Goal: Task Accomplishment & Management: Use online tool/utility

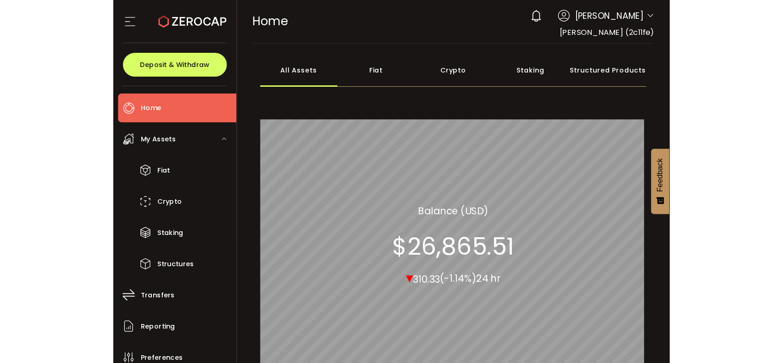
scroll to position [104, 0]
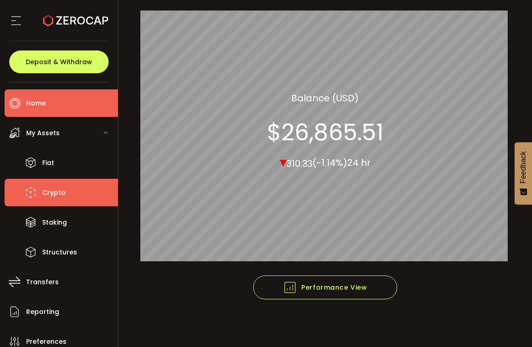
click at [59, 189] on span "Crypto" at bounding box center [53, 192] width 23 height 13
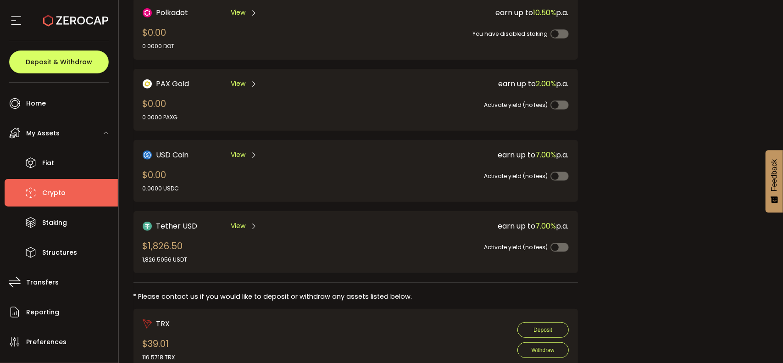
scroll to position [204, 0]
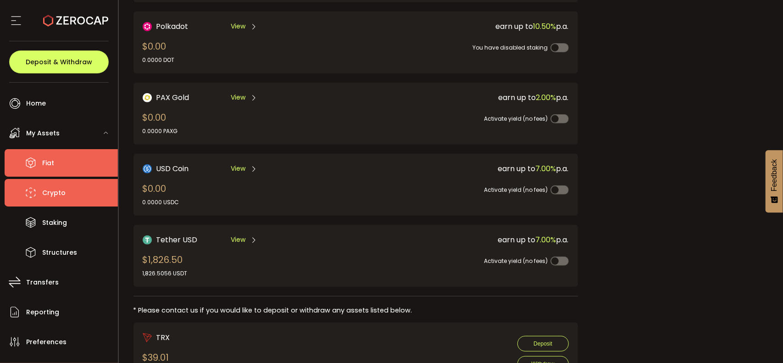
click at [50, 157] on span "Fiat" at bounding box center [48, 162] width 12 height 13
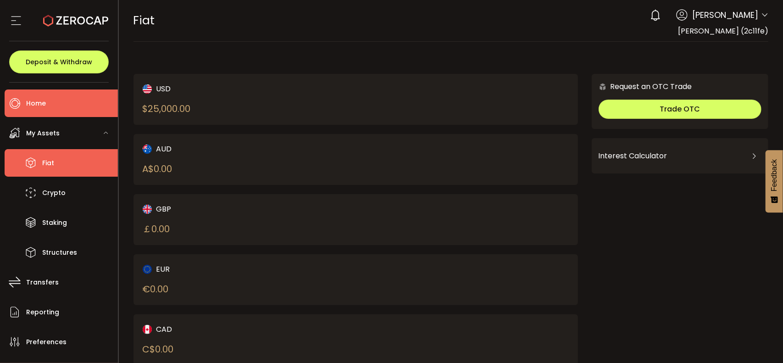
click at [38, 99] on span "Home" at bounding box center [36, 103] width 20 height 13
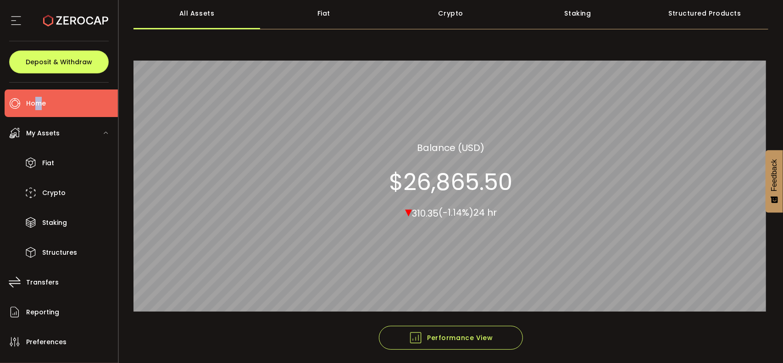
scroll to position [42, 0]
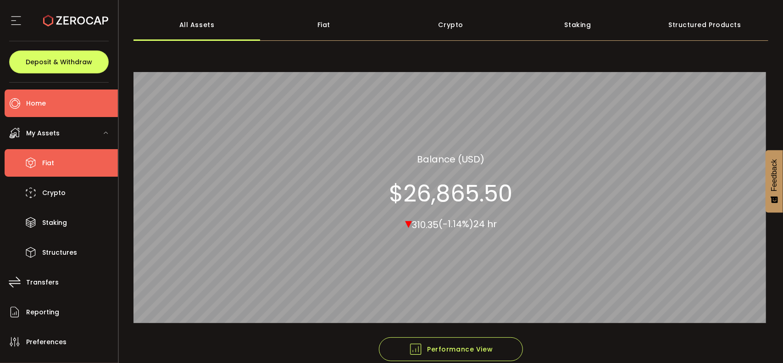
click at [48, 165] on span "Fiat" at bounding box center [48, 162] width 12 height 13
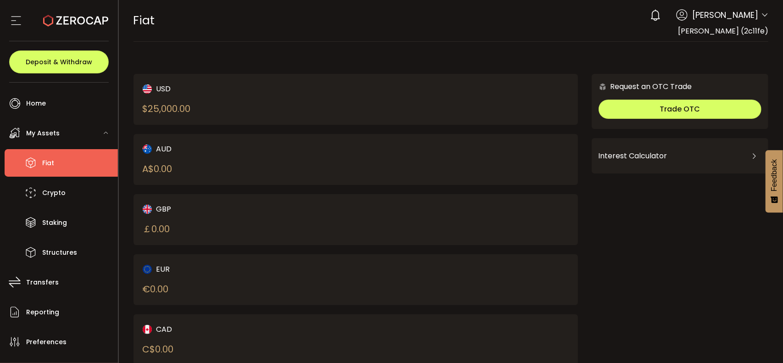
click at [227, 106] on div "USD $ 25,000.00" at bounding box center [239, 99] width 192 height 33
click at [314, 30] on div "FIAT Buy Power $0.00 USD Fiat Fiat Your verification is pending 0 [PERSON_NAME]…" at bounding box center [450, 20] width 635 height 41
click at [56, 159] on li "Fiat" at bounding box center [61, 163] width 113 height 28
click at [207, 101] on div "USD $ 25,000.00" at bounding box center [239, 99] width 192 height 33
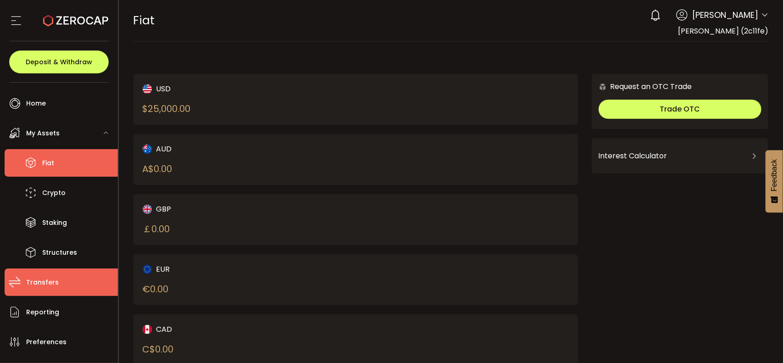
click at [49, 279] on span "Transfers" at bounding box center [42, 282] width 33 height 13
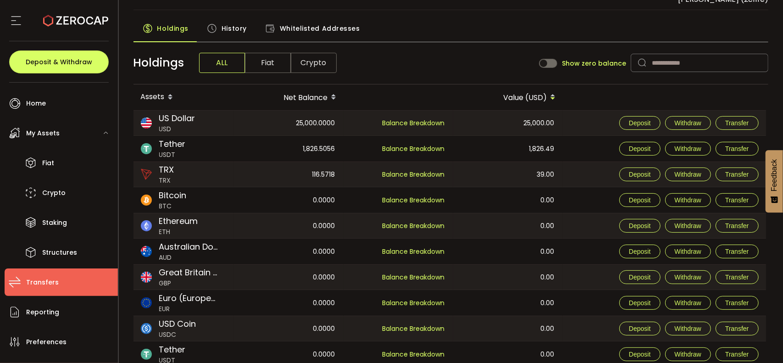
scroll to position [19, 0]
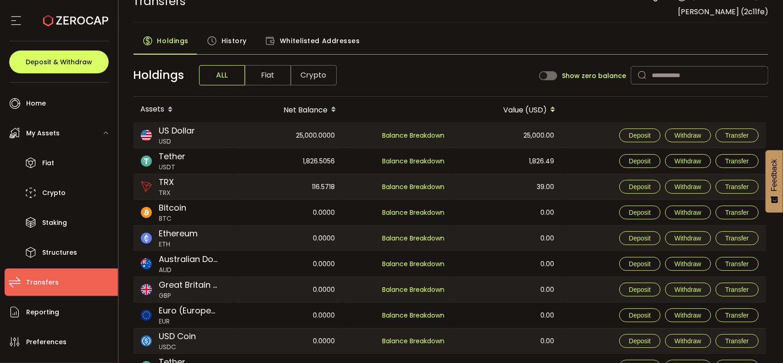
click at [356, 11] on div "TRANSFERS Buy Power $0.00 USD Transfers Transfers Your verification is pending …" at bounding box center [450, 1] width 635 height 41
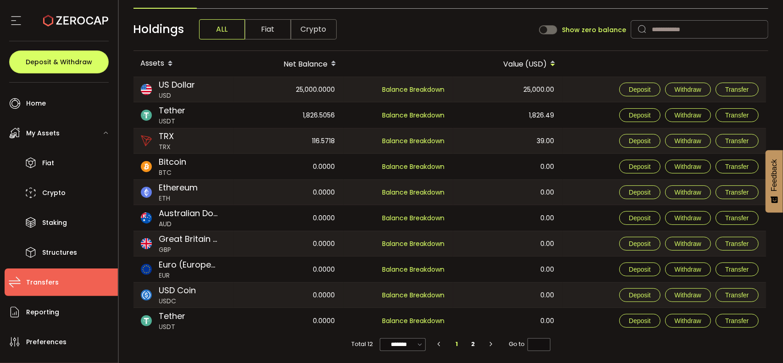
scroll to position [0, 0]
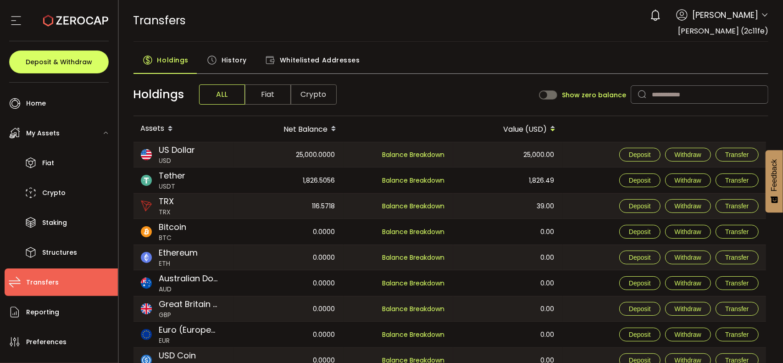
click at [356, 22] on div "TRANSFERS Buy Power $0.00 USD Transfers Transfers Your verification is pending …" at bounding box center [450, 20] width 635 height 41
click at [356, 11] on div "TRANSFERS Buy Power $0.00 USD Transfers Transfers Your verification is pending …" at bounding box center [450, 20] width 635 height 41
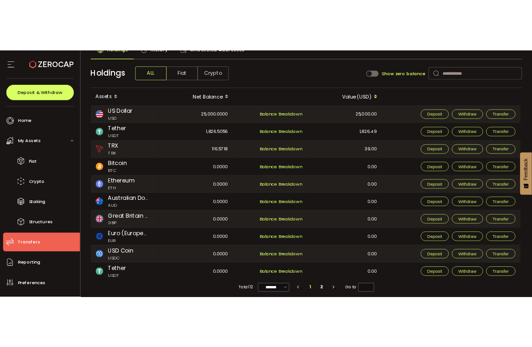
scroll to position [65, 0]
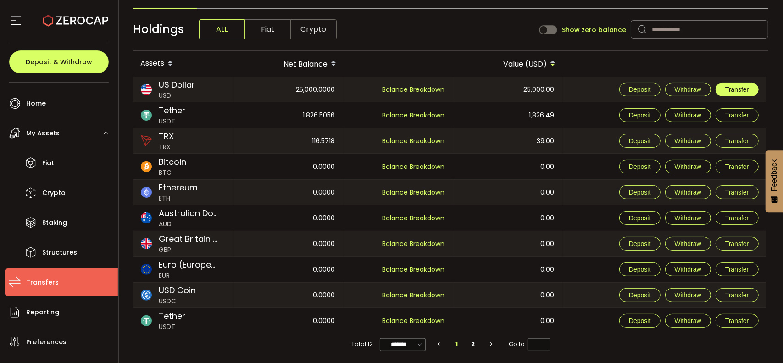
click at [356, 88] on span "Transfer" at bounding box center [737, 89] width 24 height 7
click at [356, 88] on span "Withdraw" at bounding box center [687, 89] width 27 height 7
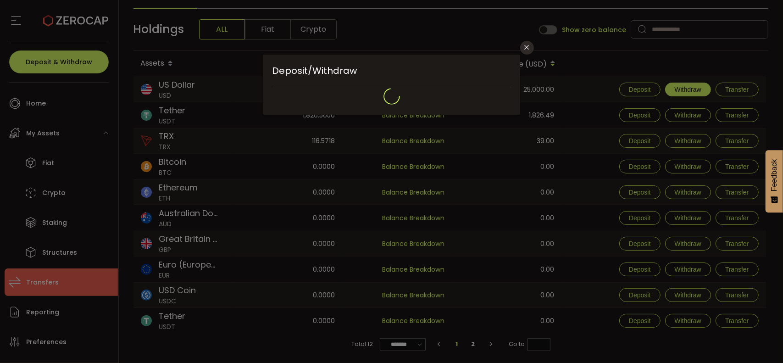
type input "**********"
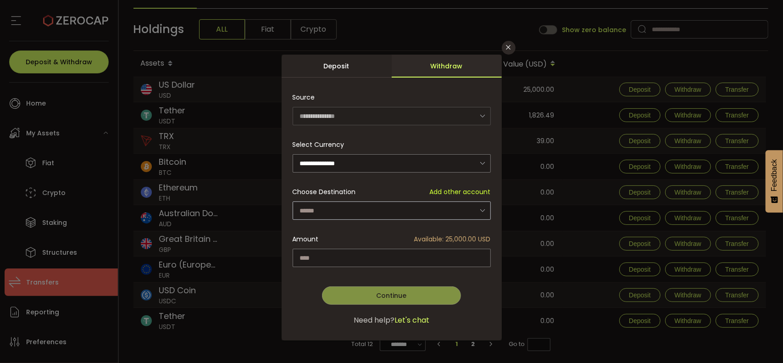
click at [356, 208] on icon "dialog" at bounding box center [482, 210] width 11 height 19
click at [356, 234] on li "[PERSON_NAME] - 0668" at bounding box center [392, 234] width 201 height 16
type input "**********"
click at [356, 255] on input "dialog" at bounding box center [391, 257] width 198 height 18
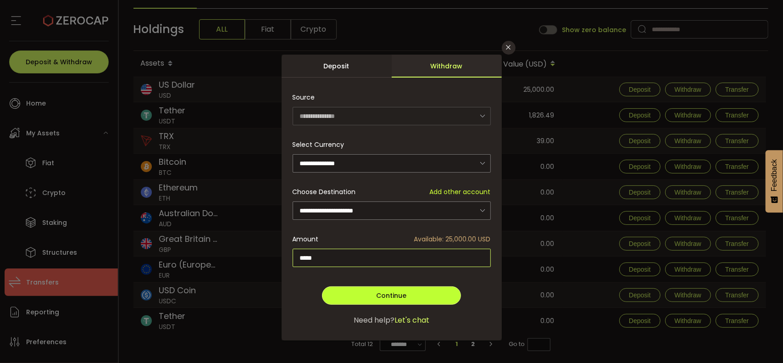
type input "*****"
click at [356, 295] on span "Continue" at bounding box center [391, 295] width 30 height 9
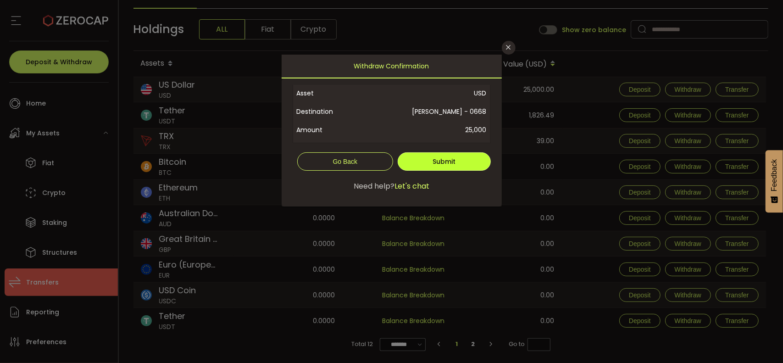
click at [356, 158] on span "Submit" at bounding box center [443, 161] width 23 height 9
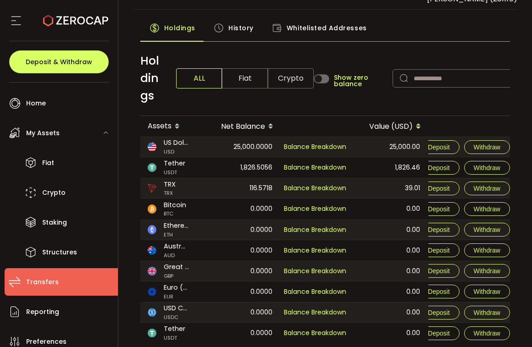
scroll to position [61, 0]
